Goal: Transaction & Acquisition: Purchase product/service

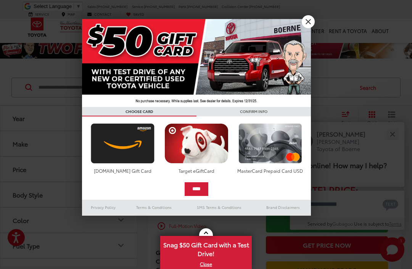
click at [310, 16] on link "X" at bounding box center [308, 21] width 13 height 13
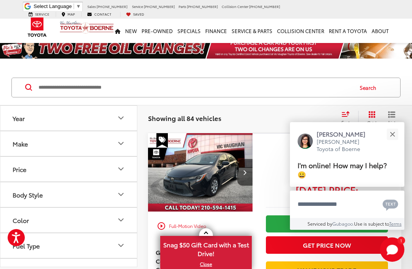
click at [395, 133] on button "Close" at bounding box center [392, 134] width 16 height 16
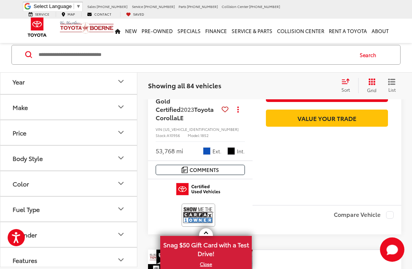
scroll to position [693, 0]
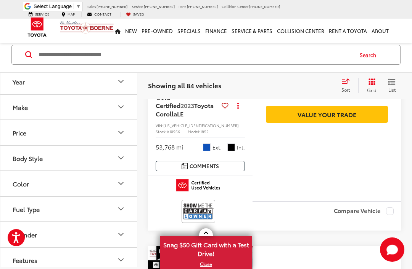
click at [120, 109] on icon "Make" at bounding box center [120, 107] width 9 height 9
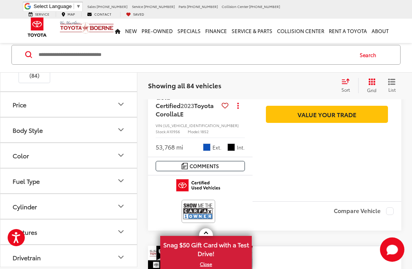
scroll to position [51, 0]
click at [33, 163] on button "Body Style" at bounding box center [68, 156] width 137 height 25
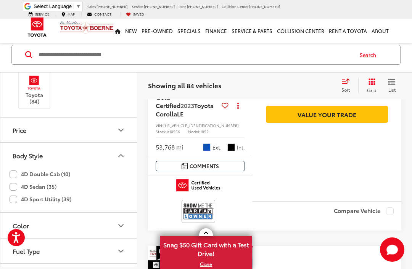
click at [17, 133] on div "Price" at bounding box center [20, 130] width 14 height 7
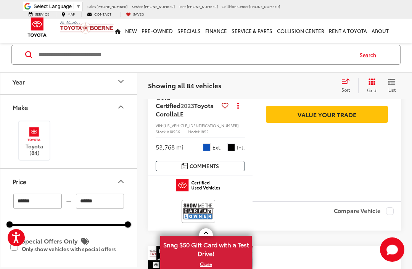
scroll to position [0, 0]
click at [68, 55] on input "Search by Make, Model, or Keyword" at bounding box center [195, 55] width 314 height 18
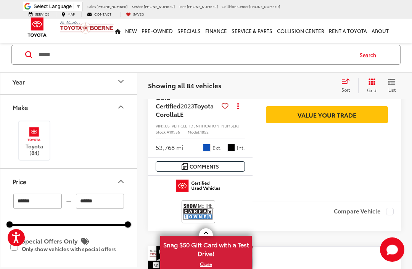
type input "******"
click at [366, 59] on button "Search" at bounding box center [369, 54] width 35 height 19
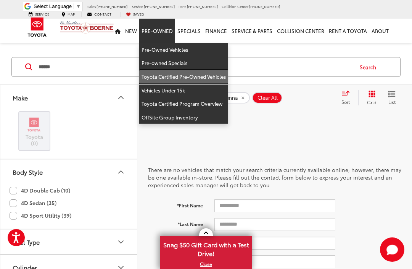
click at [198, 71] on link "Toyota Certified Pre-Owned Vehicles" at bounding box center [183, 77] width 89 height 14
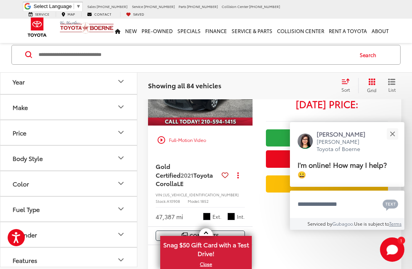
click at [124, 107] on icon "Make" at bounding box center [120, 107] width 9 height 9
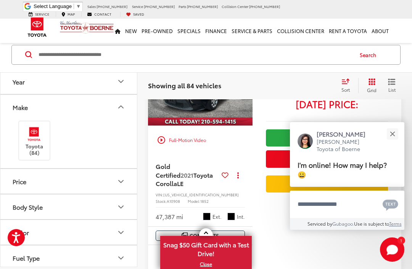
click at [34, 141] on img at bounding box center [34, 134] width 21 height 18
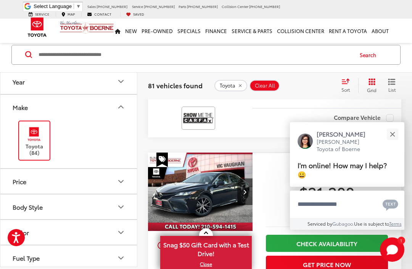
scroll to position [964, 0]
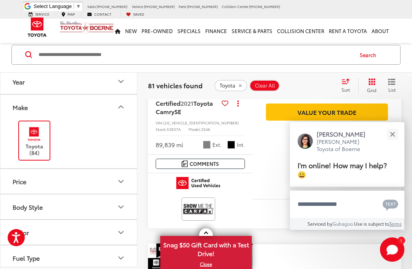
click at [122, 210] on icon "Body Style" at bounding box center [120, 207] width 9 height 9
click at [122, 211] on icon "Body Style" at bounding box center [120, 207] width 9 height 9
click at [119, 206] on icon "Body Style" at bounding box center [121, 207] width 5 height 2
click at [119, 209] on icon "Body Style" at bounding box center [120, 207] width 9 height 9
click at [120, 211] on icon "Body Style" at bounding box center [120, 207] width 9 height 9
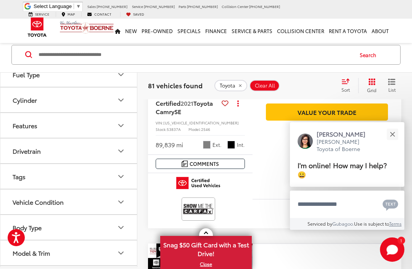
scroll to position [228, 0]
click at [126, 257] on button "Model & Trim" at bounding box center [68, 253] width 137 height 25
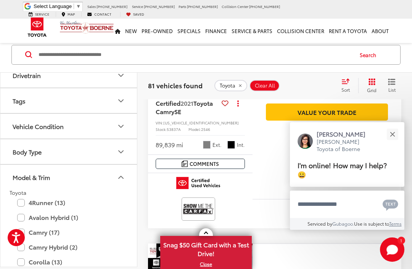
scroll to position [315, 0]
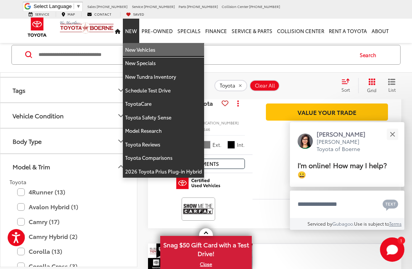
click at [156, 44] on link "New Vehicles" at bounding box center [163, 50] width 81 height 14
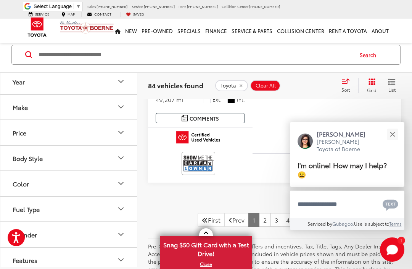
click at [392, 143] on button "Close" at bounding box center [392, 134] width 16 height 16
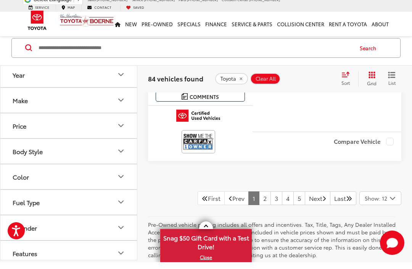
scroll to position [3136, 0]
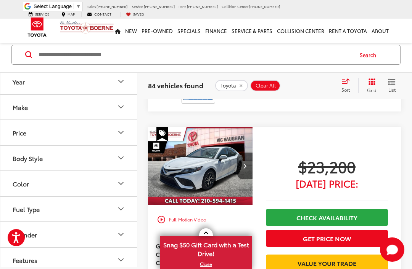
scroll to position [2941, 0]
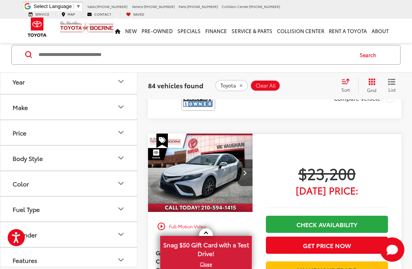
click at [122, 105] on icon "Make" at bounding box center [120, 107] width 9 height 9
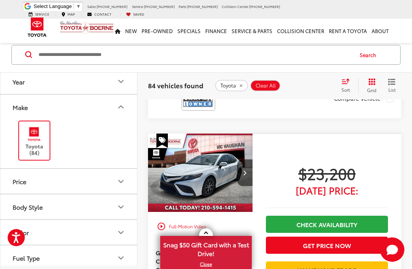
click at [27, 141] on img at bounding box center [34, 134] width 21 height 18
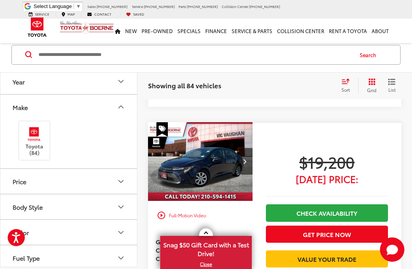
scroll to position [33, 0]
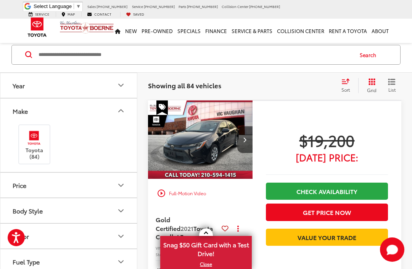
click at [120, 111] on icon "Make" at bounding box center [120, 110] width 9 height 9
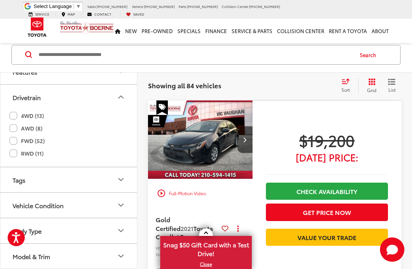
scroll to position [192, 0]
click at [110, 253] on button "Model & Trim" at bounding box center [68, 257] width 137 height 25
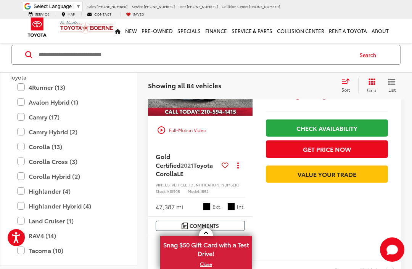
scroll to position [96, 0]
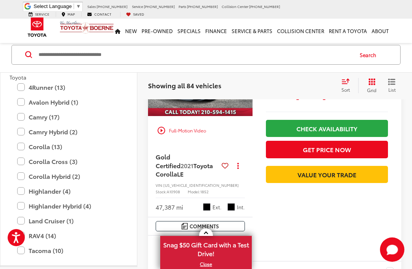
click at [25, 88] on label "4Runner (13)" at bounding box center [68, 87] width 103 height 13
